Goal: Information Seeking & Learning: Check status

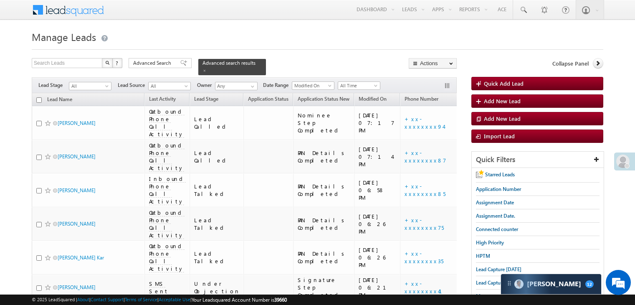
click at [155, 62] on span "Advanced Search" at bounding box center [153, 63] width 40 height 8
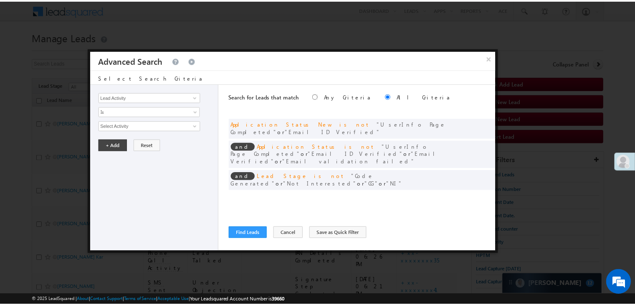
scroll to position [4956, 0]
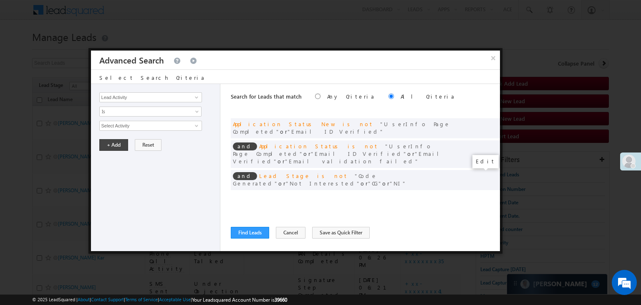
click at [481, 194] on span at bounding box center [481, 197] width 6 height 6
click at [132, 140] on input "08/08/25" at bounding box center [123, 140] width 49 height 11
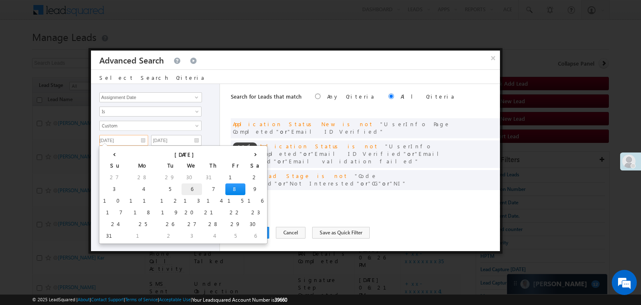
click at [181, 184] on td "6" at bounding box center [191, 189] width 20 height 12
type input "08/06/25"
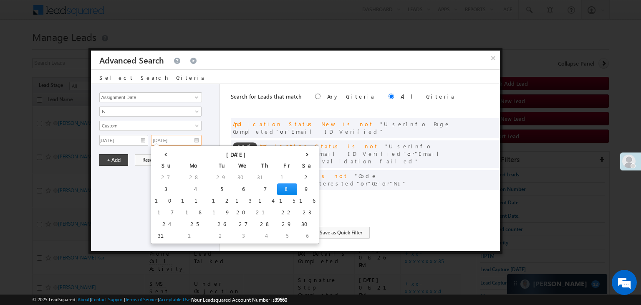
click at [178, 141] on input "[DATE]" at bounding box center [176, 140] width 50 height 11
click at [254, 186] on td "7" at bounding box center [265, 189] width 23 height 12
type input "08/07/25"
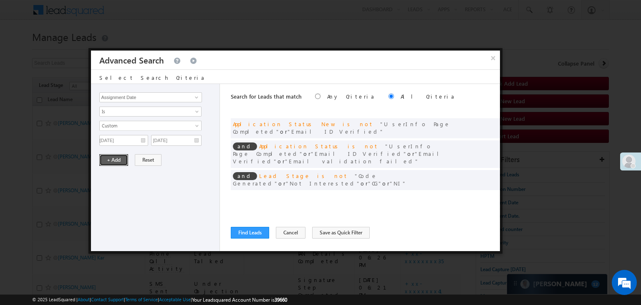
click at [105, 157] on button "+ Add" at bounding box center [113, 160] width 29 height 12
click at [252, 231] on button "Find Leads" at bounding box center [250, 233] width 38 height 12
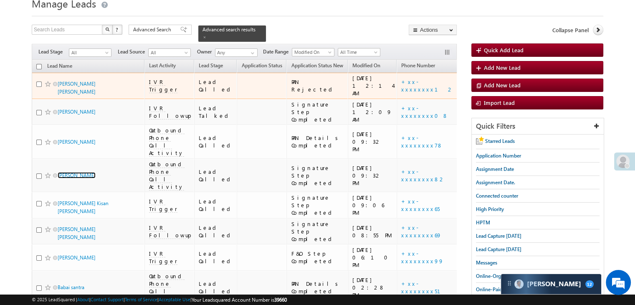
scroll to position [13, 0]
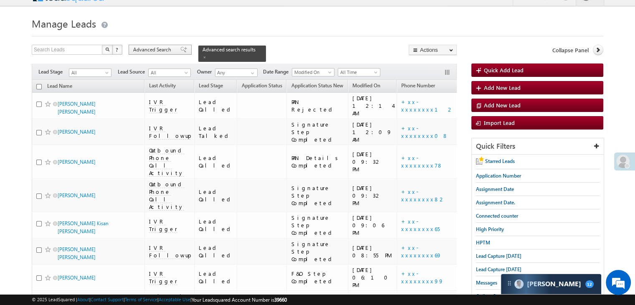
click at [164, 45] on div "Advanced Search" at bounding box center [159, 50] width 63 height 10
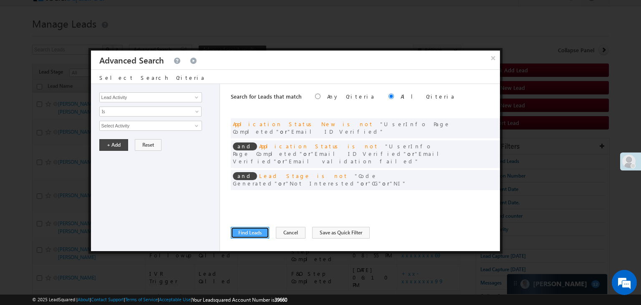
click at [253, 231] on button "Find Leads" at bounding box center [250, 233] width 38 height 12
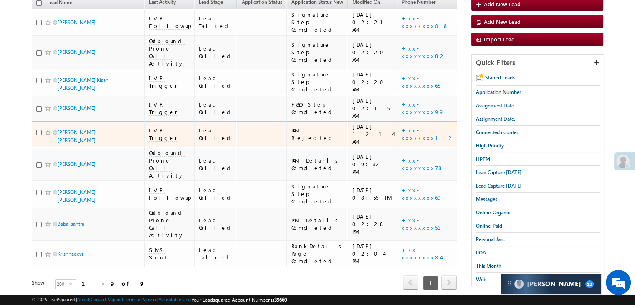
scroll to position [0, 0]
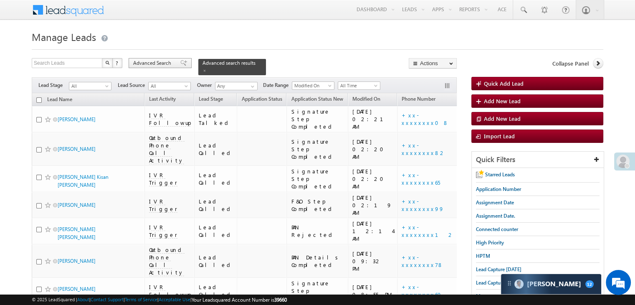
click at [162, 68] on div "Advanced Search" at bounding box center [159, 63] width 63 height 10
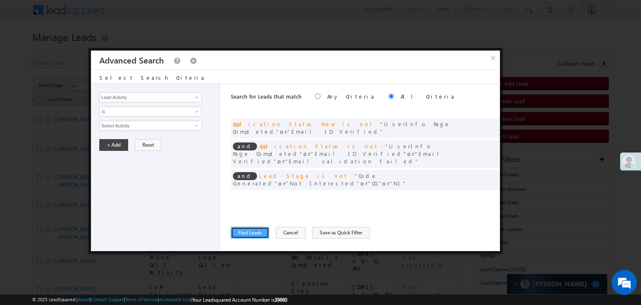
click at [242, 232] on button "Find Leads" at bounding box center [250, 233] width 38 height 12
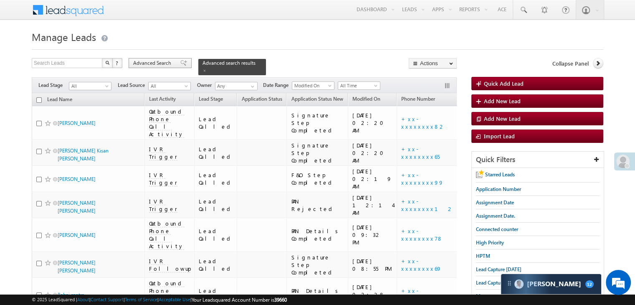
click at [172, 63] on span "Advanced Search" at bounding box center [153, 63] width 40 height 8
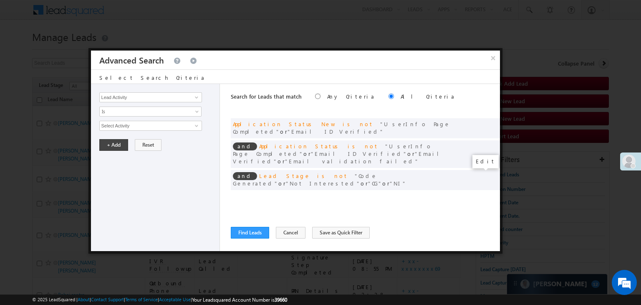
click at [480, 194] on span at bounding box center [481, 197] width 6 height 6
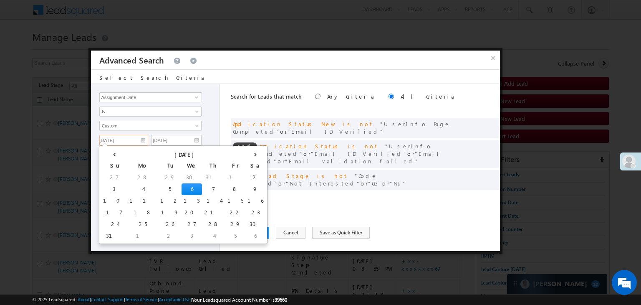
click at [132, 135] on input "08/06/25" at bounding box center [123, 140] width 49 height 11
click at [225, 185] on td "8" at bounding box center [235, 189] width 20 height 12
type input "[DATE]"
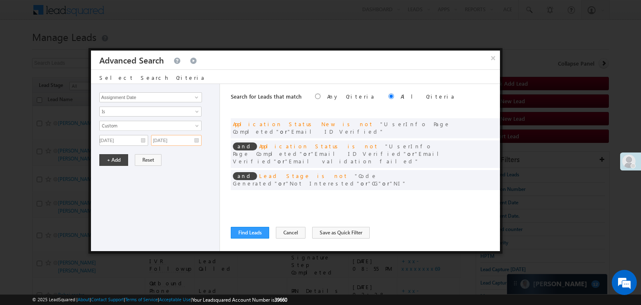
click at [190, 137] on input "08/07/25" at bounding box center [176, 140] width 50 height 11
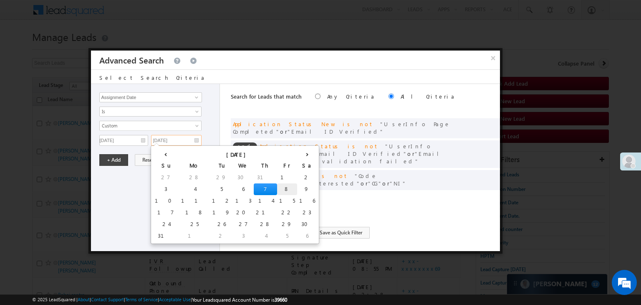
click at [277, 184] on td "8" at bounding box center [287, 189] width 20 height 12
type input "[DATE]"
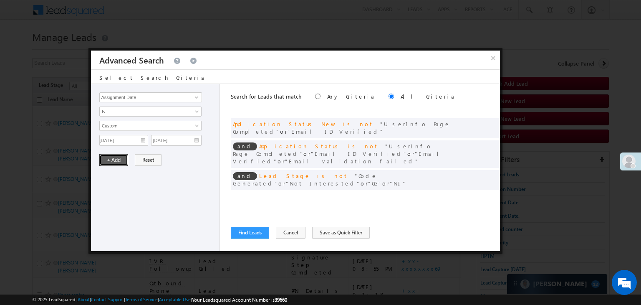
click at [119, 164] on button "+ Add" at bounding box center [113, 160] width 29 height 12
click at [251, 232] on button "Find Leads" at bounding box center [250, 233] width 38 height 12
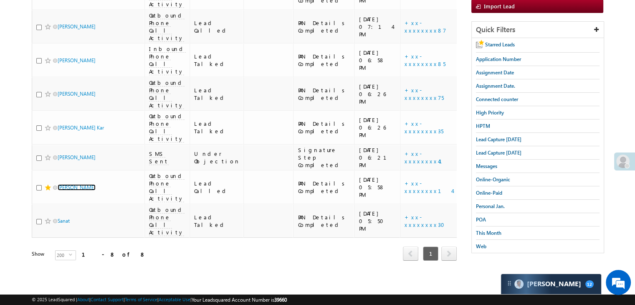
scroll to position [42, 0]
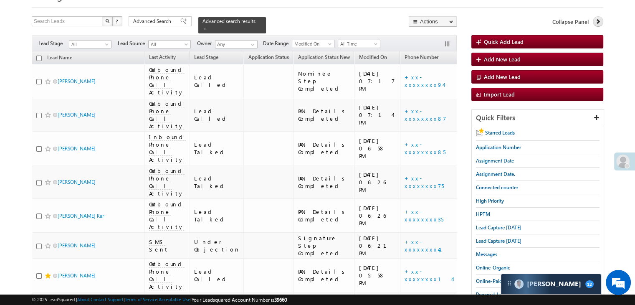
click at [599, 22] on icon at bounding box center [597, 21] width 6 height 6
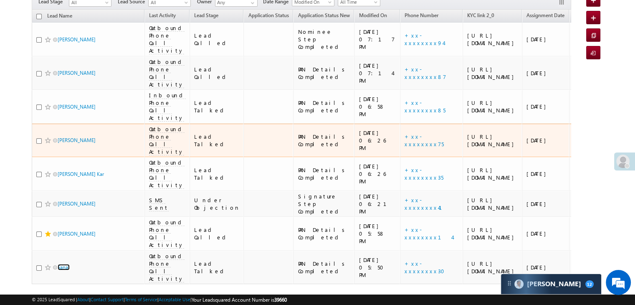
scroll to position [0, 0]
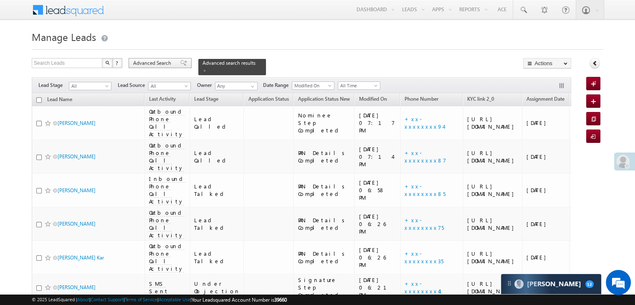
click at [165, 67] on span "Advanced Search" at bounding box center [153, 63] width 40 height 8
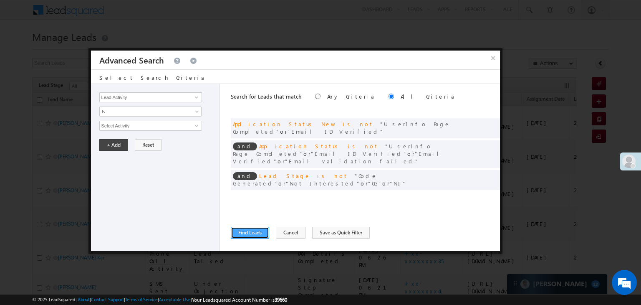
click at [252, 230] on button "Find Leads" at bounding box center [250, 233] width 38 height 12
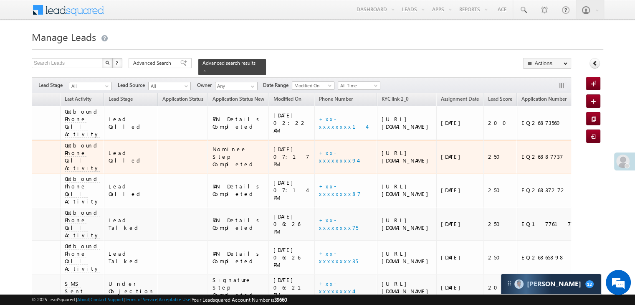
scroll to position [0, 143]
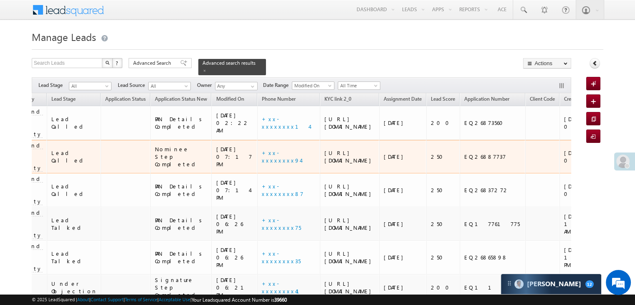
drag, startPoint x: 455, startPoint y: 171, endPoint x: 557, endPoint y: 176, distance: 101.5
click at [557, 174] on tr "Philamani Hembram Outbound Phone Call Activity Lead Called Nominee Step Complet…" at bounding box center [380, 157] width 980 height 34
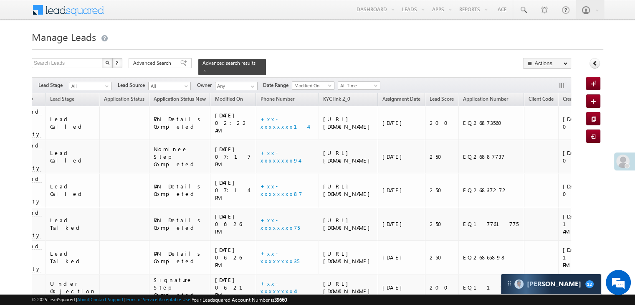
click at [599, 191] on div "Search Leads X ? 6 results found Advanced Search Advanced Search Advanced searc…" at bounding box center [317, 202] width 571 height 288
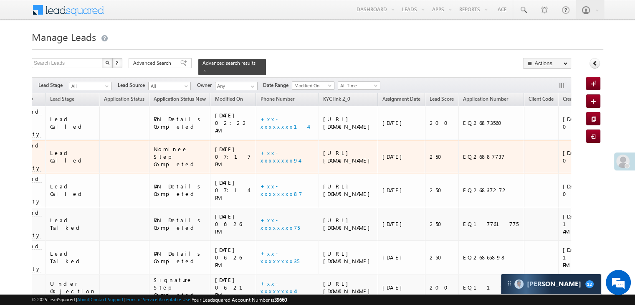
click at [463, 160] on div "EQ26887737" at bounding box center [491, 157] width 57 height 8
copy div "EQ26887737"
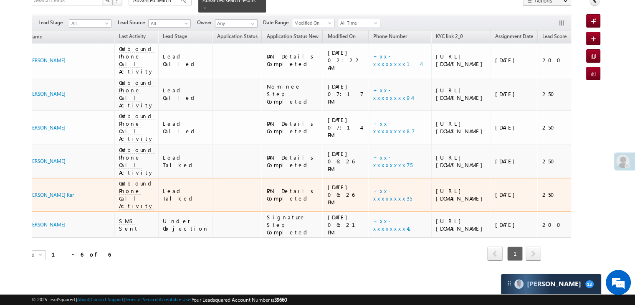
scroll to position [0, 62]
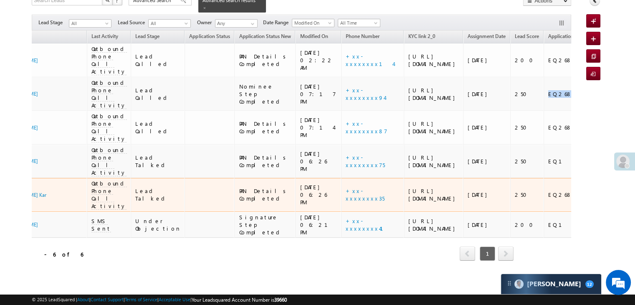
drag, startPoint x: 461, startPoint y: 192, endPoint x: 567, endPoint y: 203, distance: 106.1
click at [567, 203] on tr "Debabrata Kar Outbound Phone Call Activity Lead Talked PAN Details Completed 08…" at bounding box center [464, 195] width 980 height 34
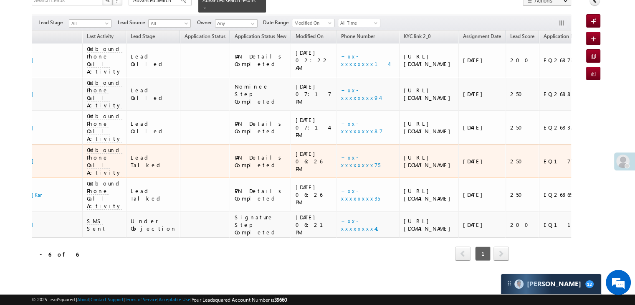
click at [505, 153] on td "250" at bounding box center [521, 161] width 33 height 34
click at [543, 157] on div "EQ17761775" at bounding box center [571, 161] width 57 height 8
copy div "EQ17761775"
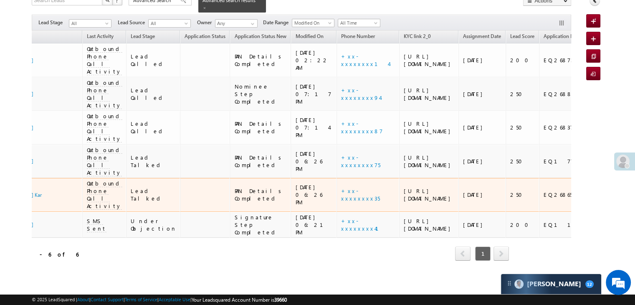
click at [539, 206] on td "EQ26865898" at bounding box center [571, 195] width 65 height 34
copy div "EQ26865898"
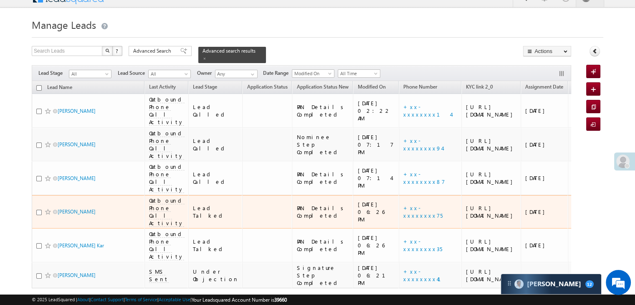
scroll to position [0, 0]
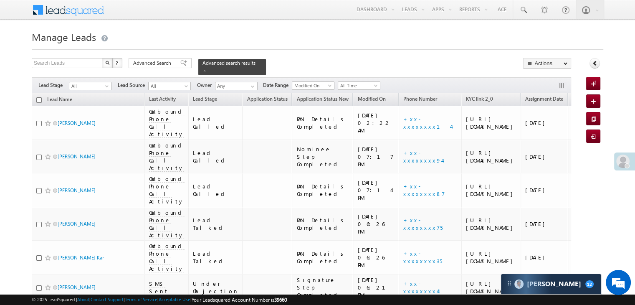
click at [167, 54] on form "Manage Leads Quick Add Lead Search Leads X ? 6 results found Advanced Search Ad…" at bounding box center [317, 187] width 571 height 318
click at [167, 56] on form "Manage Leads Quick Add Lead Search Leads X ? 6 results found Advanced Search Ad…" at bounding box center [317, 187] width 571 height 318
click at [180, 65] on span at bounding box center [183, 63] width 7 height 6
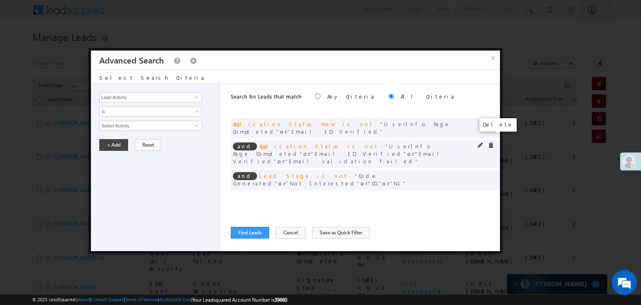
click at [491, 142] on span at bounding box center [491, 145] width 6 height 6
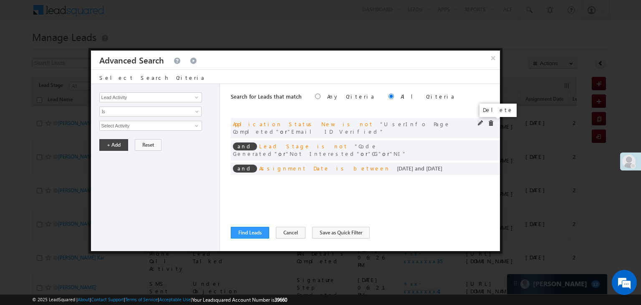
click at [491, 122] on span at bounding box center [491, 123] width 6 height 6
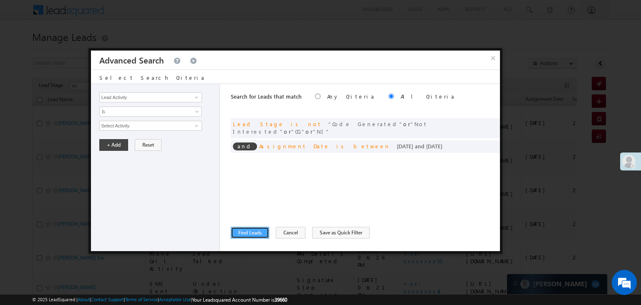
click at [258, 232] on button "Find Leads" at bounding box center [250, 233] width 38 height 12
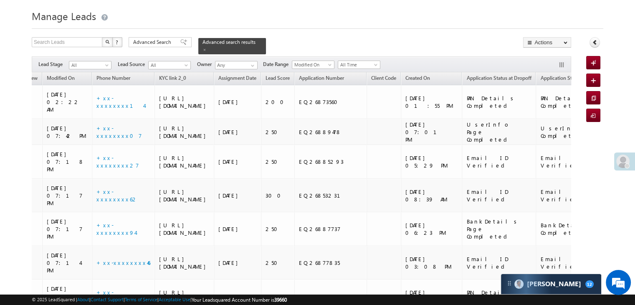
scroll to position [0, 359]
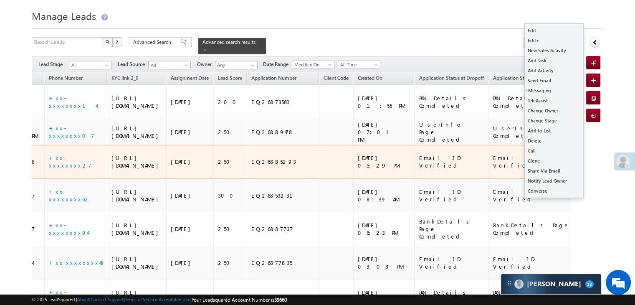
drag, startPoint x: 447, startPoint y: 199, endPoint x: 238, endPoint y: 225, distance: 210.7
click at [247, 212] on td "EQ26853231" at bounding box center [283, 196] width 72 height 34
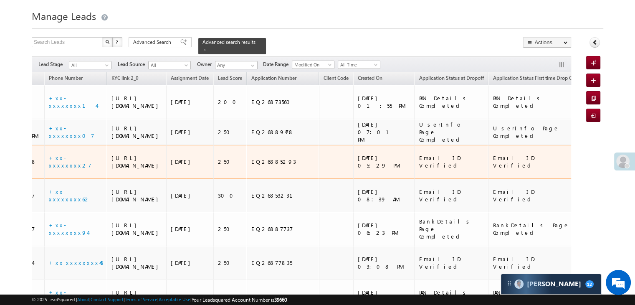
scroll to position [0, 365]
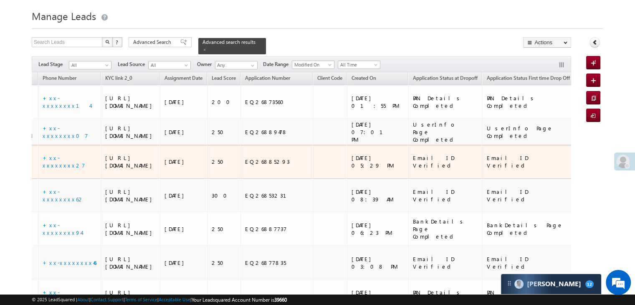
click at [245, 165] on div "EQ26885293" at bounding box center [277, 162] width 64 height 8
copy div "EQ26885293"
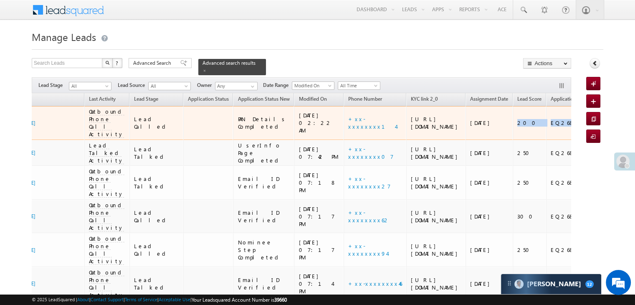
scroll to position [0, 134]
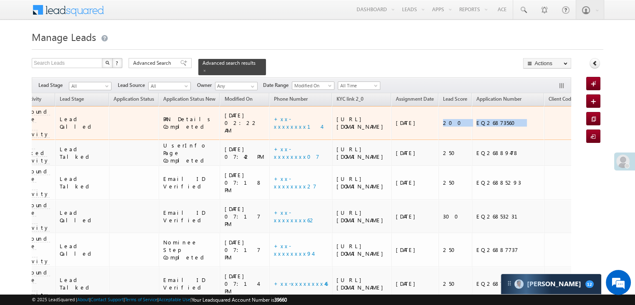
drag, startPoint x: 539, startPoint y: 127, endPoint x: 562, endPoint y: 128, distance: 23.0
click at [562, 128] on tr "Mithun kumar yadav Outbound Phone Call Activity Lead Called PAN Details Complet…" at bounding box center [392, 123] width 991 height 34
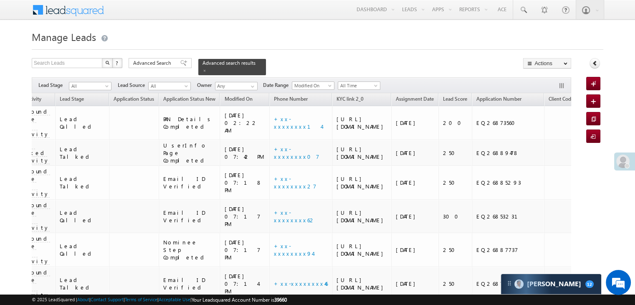
click at [439, 66] on div "Search Leads X ? 35 results found Advanced Search Advanced Search Advanced sear…" at bounding box center [301, 66] width 539 height 17
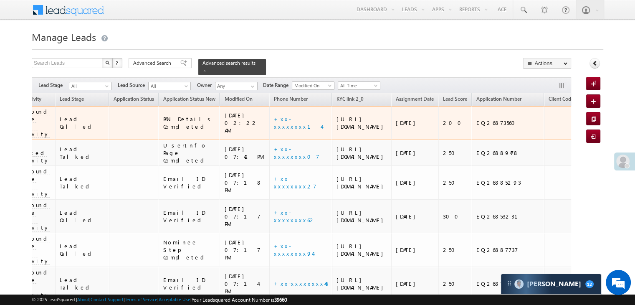
click at [476, 126] on div "EQ26873560" at bounding box center [508, 123] width 64 height 8
copy div "EQ26873560"
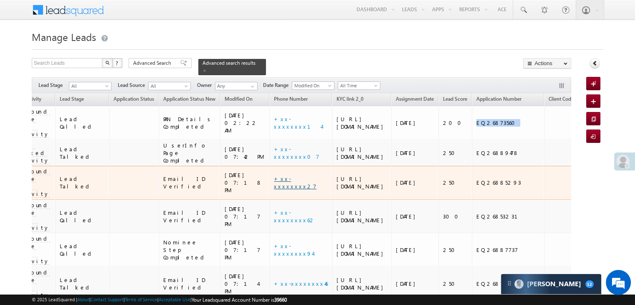
scroll to position [0, 0]
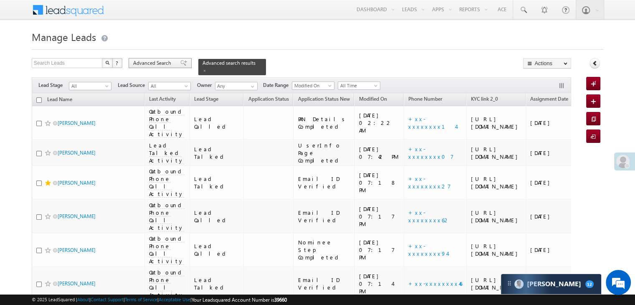
click at [155, 63] on span "Advanced Search" at bounding box center [153, 63] width 40 height 8
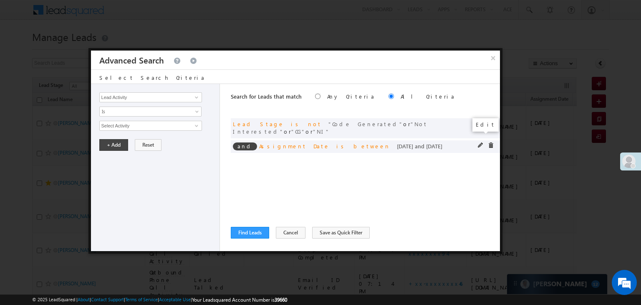
click at [481, 142] on span at bounding box center [481, 145] width 6 height 6
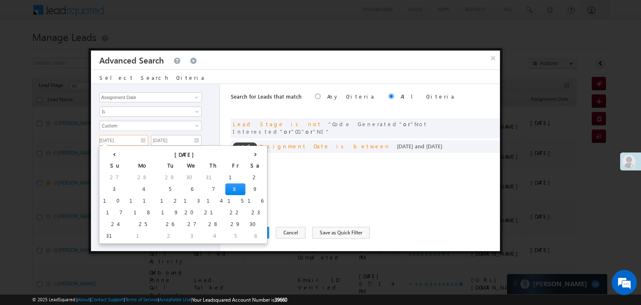
click at [132, 136] on input "[DATE]" at bounding box center [123, 140] width 49 height 11
click at [202, 189] on td "7" at bounding box center [213, 189] width 23 height 12
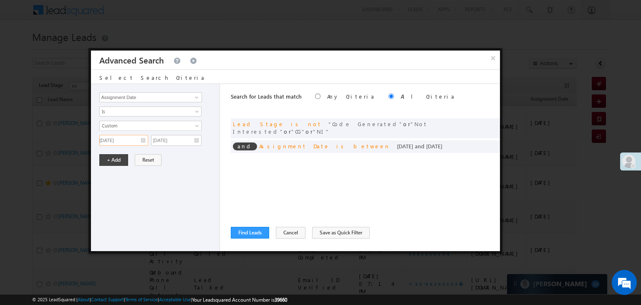
type input "08/07/25"
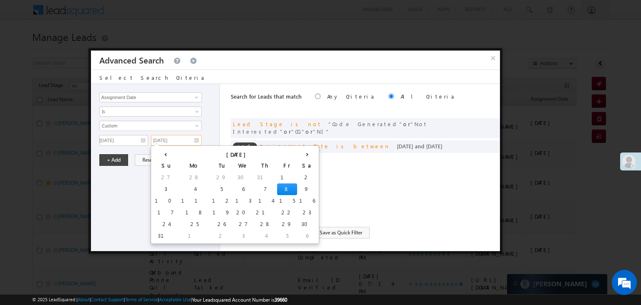
click at [186, 137] on input "[DATE]" at bounding box center [176, 140] width 50 height 11
click at [254, 189] on td "7" at bounding box center [265, 189] width 23 height 12
type input "08/07/25"
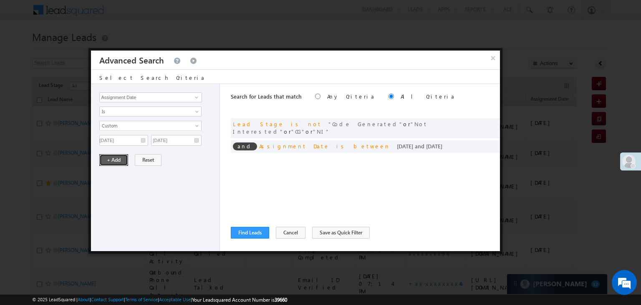
click at [112, 157] on button "+ Add" at bounding box center [113, 160] width 29 height 12
click at [252, 232] on button "Find Leads" at bounding box center [250, 233] width 38 height 12
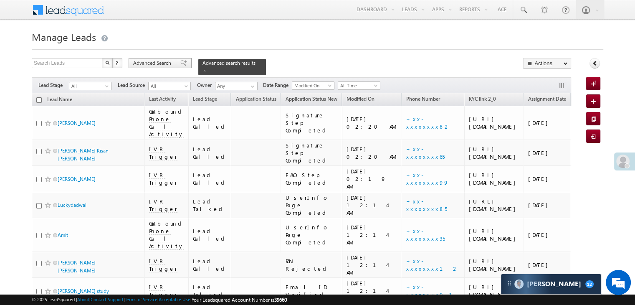
click at [170, 63] on span "Advanced Search" at bounding box center [153, 63] width 40 height 8
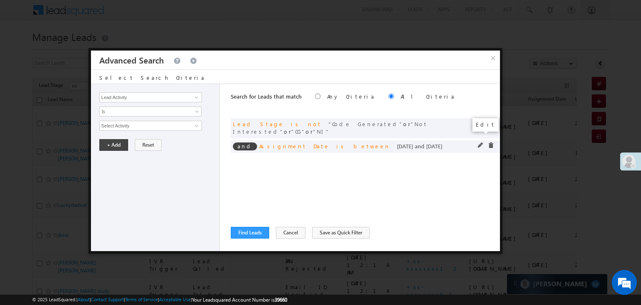
click at [479, 142] on span at bounding box center [481, 145] width 6 height 6
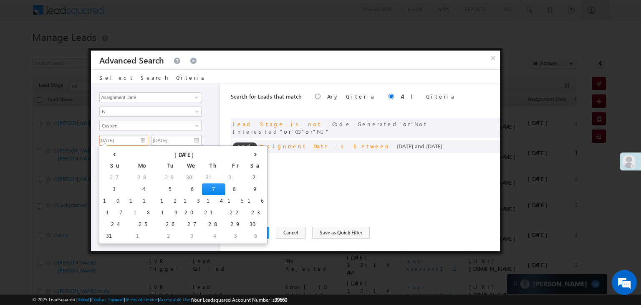
click at [132, 139] on input "08/07/25" at bounding box center [123, 140] width 49 height 11
click at [181, 188] on td "6" at bounding box center [191, 189] width 20 height 12
type input "08/06/25"
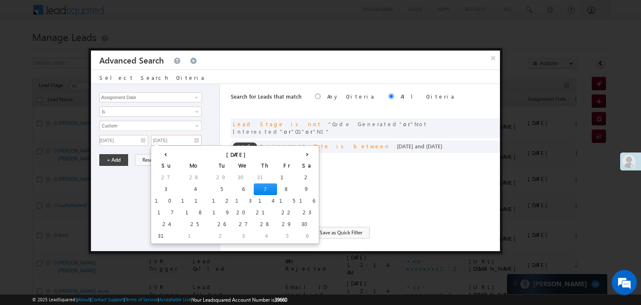
click at [187, 141] on input "08/07/25" at bounding box center [176, 140] width 50 height 11
click at [233, 189] on td "6" at bounding box center [243, 189] width 20 height 12
type input "08/06/25"
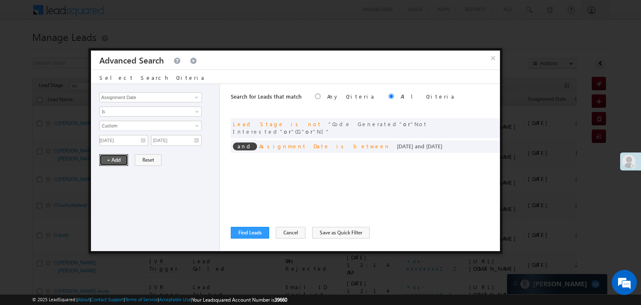
click at [119, 159] on button "+ Add" at bounding box center [113, 160] width 29 height 12
click at [254, 230] on button "Find Leads" at bounding box center [250, 233] width 38 height 12
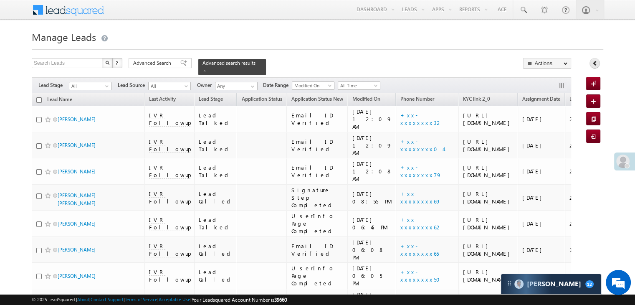
click at [589, 64] on link at bounding box center [594, 63] width 10 height 10
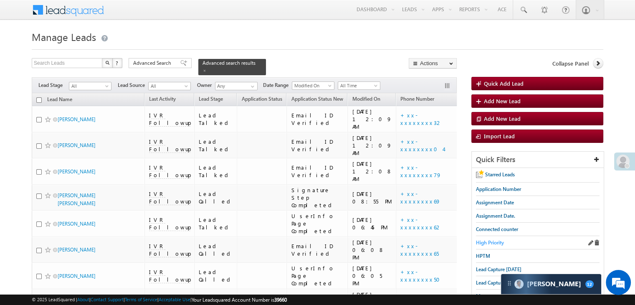
click at [495, 241] on span "High Priority" at bounding box center [490, 242] width 28 height 6
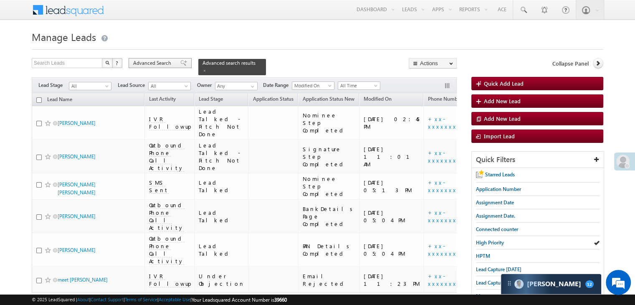
click at [169, 65] on span "Advanced Search" at bounding box center [153, 63] width 40 height 8
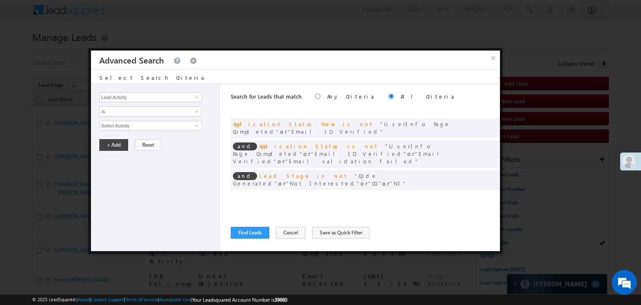
click at [478, 194] on span at bounding box center [481, 197] width 6 height 6
click at [128, 135] on input "07/01/25" at bounding box center [123, 140] width 49 height 11
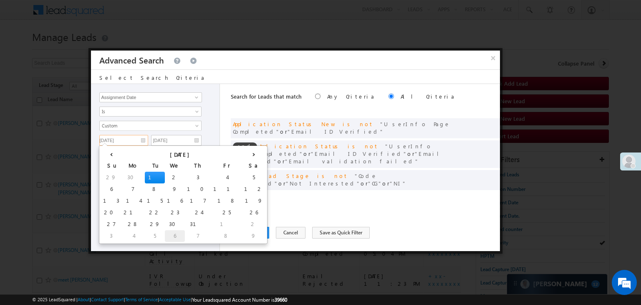
click at [165, 237] on td "6" at bounding box center [175, 236] width 20 height 12
type input "08/06/25"
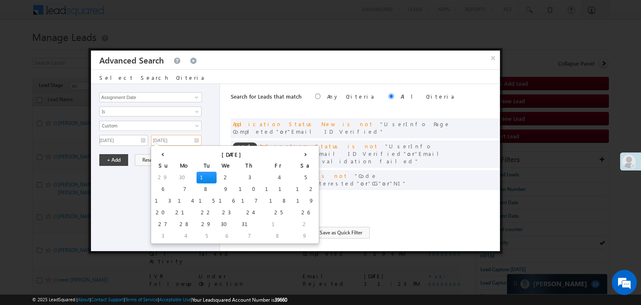
click at [179, 144] on input "07/01/25" at bounding box center [176, 140] width 50 height 11
click at [263, 235] on td "8" at bounding box center [278, 236] width 31 height 12
type input "[DATE]"
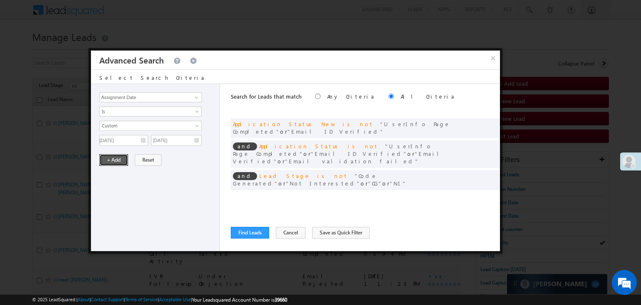
click at [105, 161] on button "+ Add" at bounding box center [113, 160] width 29 height 12
click at [260, 231] on button "Find Leads" at bounding box center [250, 233] width 38 height 12
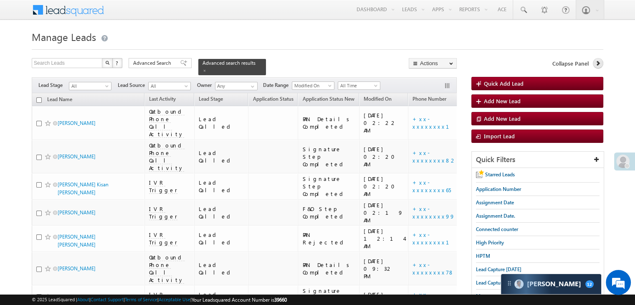
click at [595, 62] on icon at bounding box center [597, 63] width 6 height 6
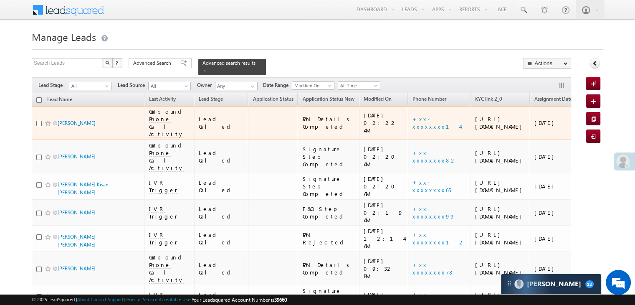
drag, startPoint x: 436, startPoint y: 128, endPoint x: 556, endPoint y: 130, distance: 120.2
click at [556, 130] on tr "Mithun kumar yadav Outbound Phone Call Activity Lead Called PAN Details Complet…" at bounding box center [534, 123] width 1005 height 34
click at [475, 121] on div "[URL][DOMAIN_NAME]" at bounding box center [500, 122] width 51 height 15
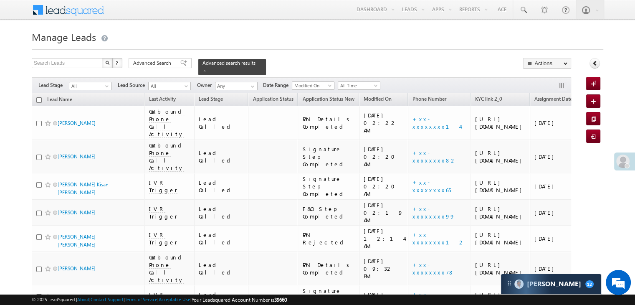
drag, startPoint x: 465, startPoint y: 121, endPoint x: 0, endPoint y: 121, distance: 465.2
click at [0, 121] on body "Menu Anshul Yadav Anshu l.Yad av@an gelbr oking .com" at bounding box center [317, 288] width 635 height 577
click at [140, 29] on h1 "Manage Leads" at bounding box center [317, 36] width 571 height 16
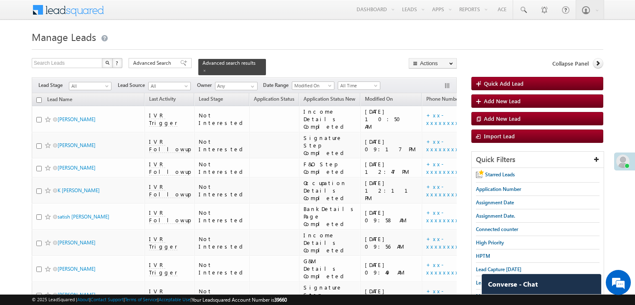
click at [162, 64] on span "Advanced Search" at bounding box center [153, 63] width 40 height 8
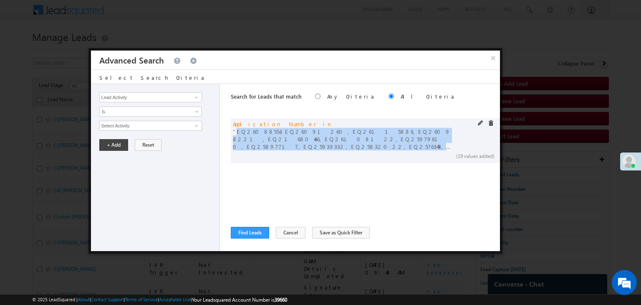
drag, startPoint x: 234, startPoint y: 131, endPoint x: 393, endPoint y: 151, distance: 159.8
click at [393, 151] on div "and Application Number in EQ26088554,EQ26091260,EQ26115886,EQ26098221,EQ2168046…" at bounding box center [365, 140] width 269 height 45
copy span "EQ26088554,EQ26091260,EQ26115886,EQ26098221,EQ21680466,EQ26108122,EQ25979610,EQ…"
click at [489, 55] on button "×" at bounding box center [493, 57] width 14 height 15
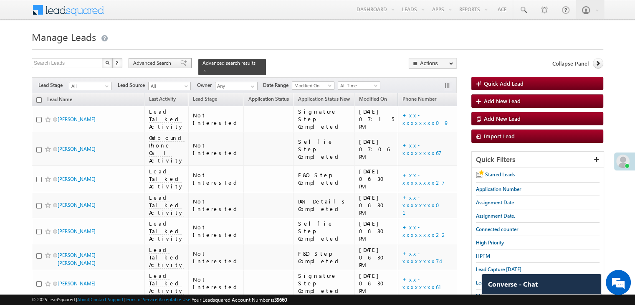
click at [175, 67] on div "Advanced Search" at bounding box center [159, 63] width 63 height 10
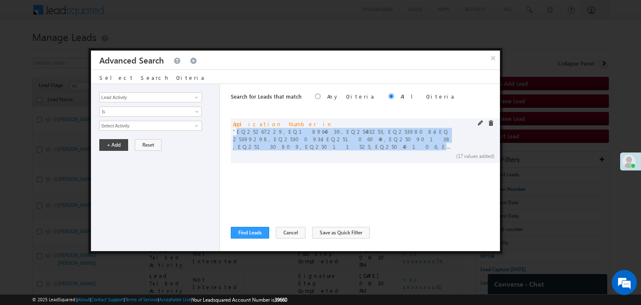
drag, startPoint x: 235, startPoint y: 129, endPoint x: 330, endPoint y: 149, distance: 96.9
click at [330, 149] on span "EQ25267229,EQ18964039,EQ25433253,EQ25398084,EQ25399298,EQ25300934,EQ25106049,EQ…" at bounding box center [342, 139] width 219 height 23
click at [271, 139] on span "EQ25267229,EQ18964039,EQ25433253,EQ25398084,EQ25399298,EQ25300934,EQ25106049,EQ…" at bounding box center [342, 139] width 219 height 23
drag, startPoint x: 234, startPoint y: 131, endPoint x: 336, endPoint y: 146, distance: 103.0
click at [336, 146] on span "EQ25267229,EQ18964039,EQ25433253,EQ25398084,EQ25399298,EQ25300934,EQ25106049,EQ…" at bounding box center [342, 139] width 219 height 23
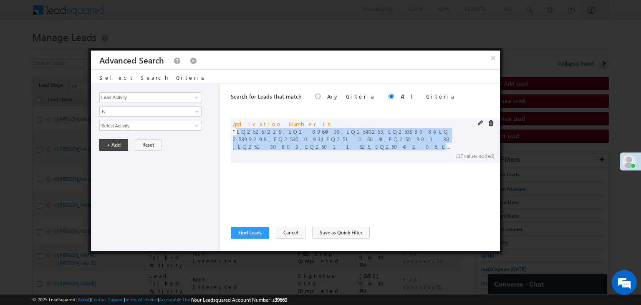
copy span "EQ25267229,EQ18964039,EQ25433253,EQ25398084,EQ25399298,EQ25300934,EQ25106049,EQ…"
click at [494, 56] on button "×" at bounding box center [493, 57] width 14 height 15
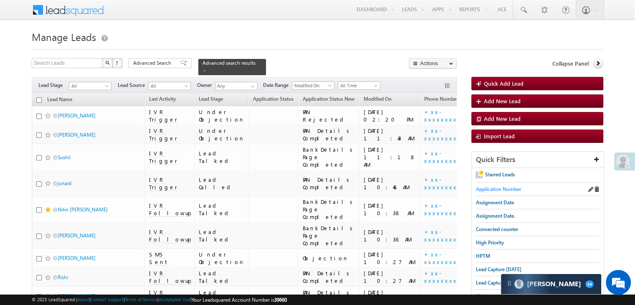
click at [507, 187] on span "Application Number" at bounding box center [498, 189] width 45 height 6
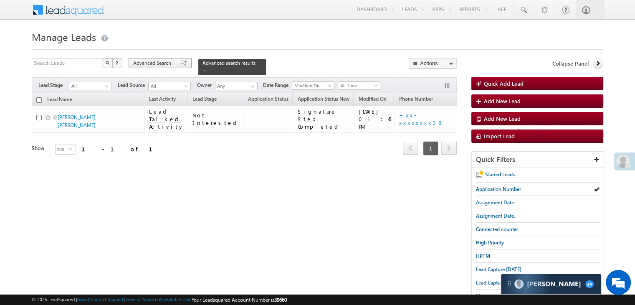
click at [180, 64] on span at bounding box center [183, 63] width 7 height 6
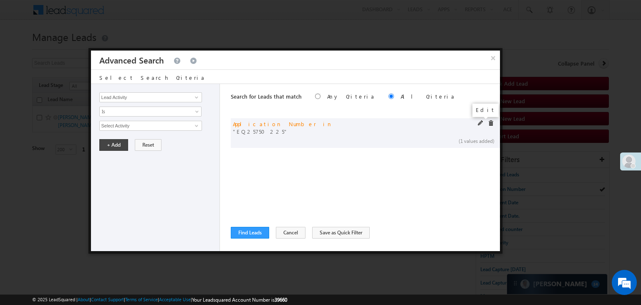
click at [481, 123] on span at bounding box center [481, 123] width 6 height 6
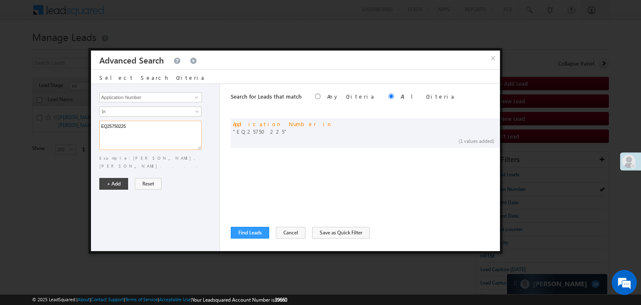
click at [149, 125] on textarea "EQ25750225" at bounding box center [150, 135] width 102 height 29
paste textarea "6887737 EQ17761775 EQ26865898 EQ26873560"
type textarea "EQ26887737 EQ17761775 EQ26865898 EQ26873560"
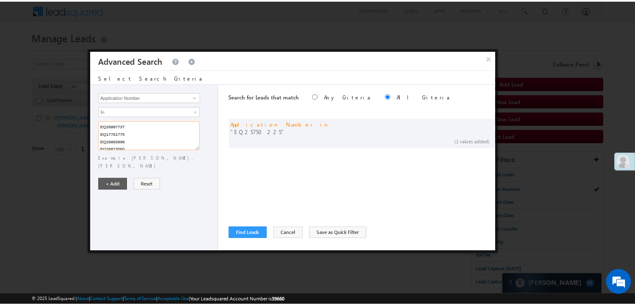
scroll to position [2, 0]
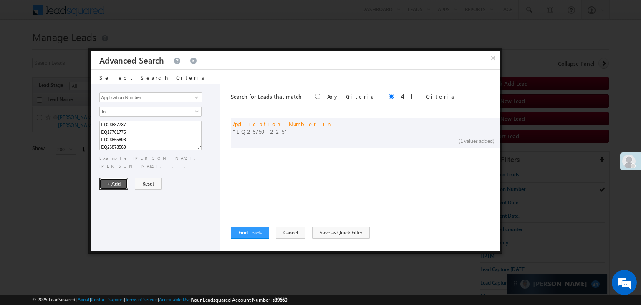
click at [117, 178] on button "+ Add" at bounding box center [113, 184] width 29 height 12
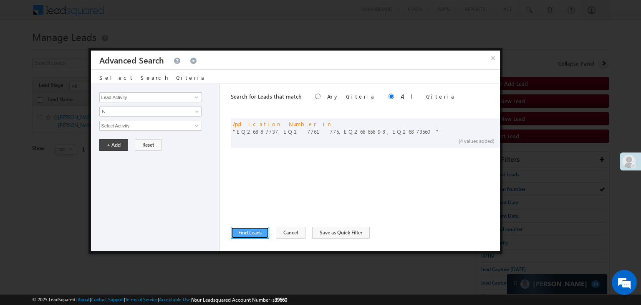
click at [252, 230] on button "Find Leads" at bounding box center [250, 233] width 38 height 12
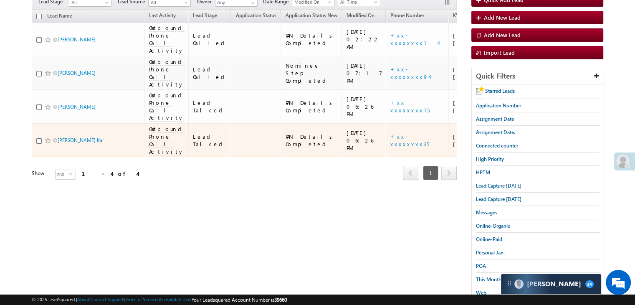
scroll to position [0, 0]
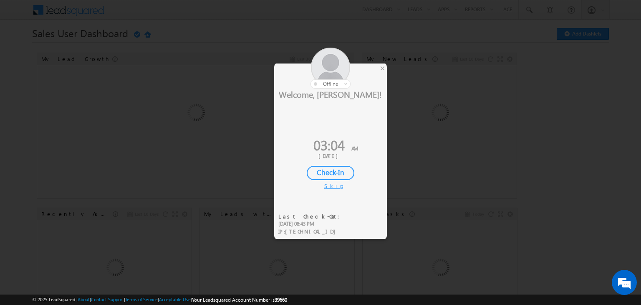
drag, startPoint x: 381, startPoint y: 68, endPoint x: 404, endPoint y: 33, distance: 41.0
click at [381, 68] on div "×" at bounding box center [382, 67] width 9 height 9
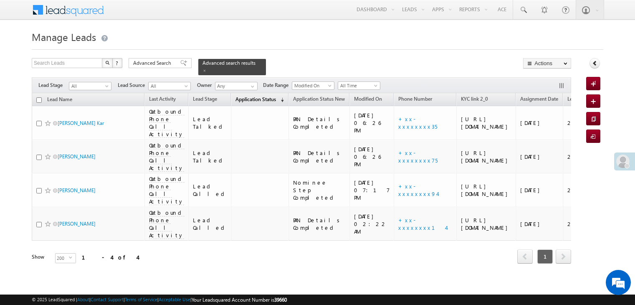
click at [256, 96] on span "Application Status" at bounding box center [255, 99] width 40 height 6
